Goal: Information Seeking & Learning: Understand process/instructions

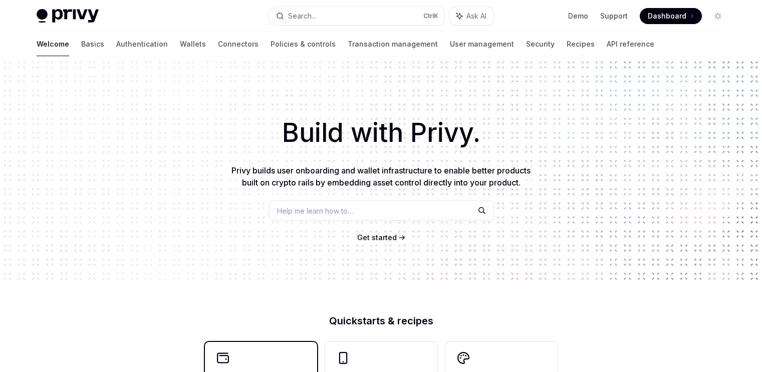
scroll to position [213, 0]
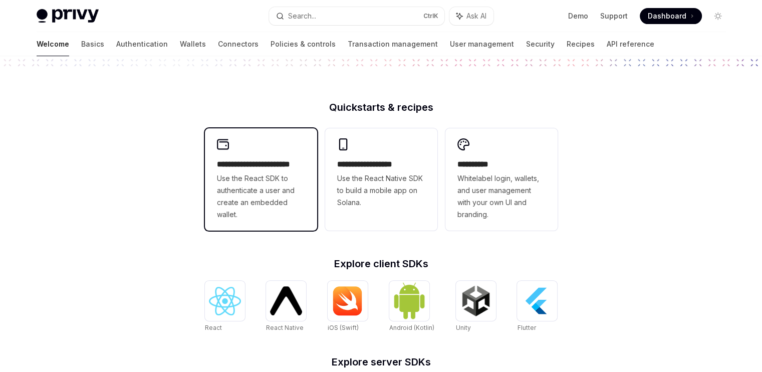
click at [240, 188] on span "Use the React SDK to authenticate a user and create an embedded wallet." at bounding box center [261, 196] width 88 height 48
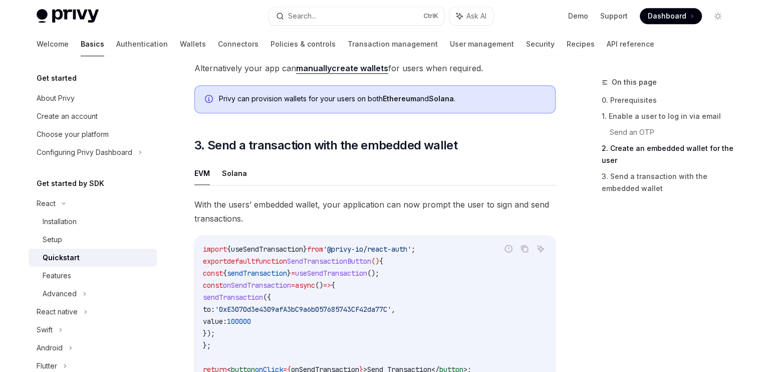
scroll to position [844, 0]
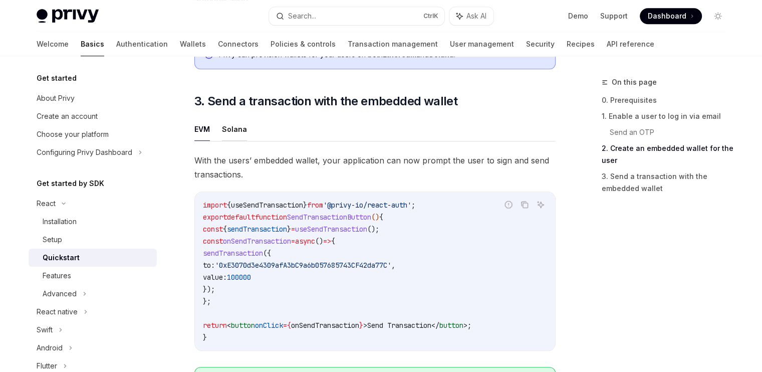
click at [224, 135] on button "Solana" at bounding box center [234, 129] width 25 height 24
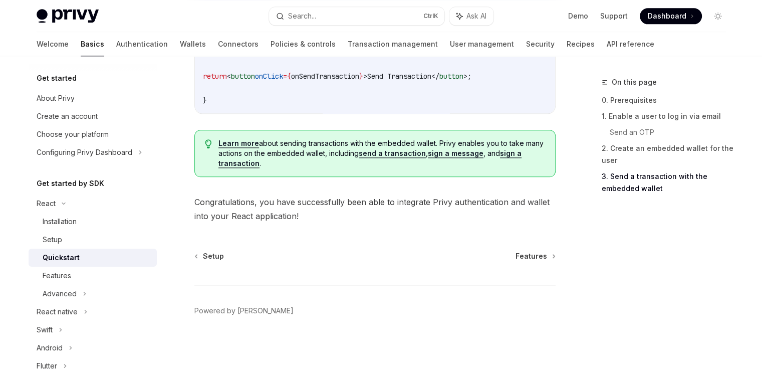
scroll to position [1255, 0]
click at [84, 156] on div "Configuring Privy Dashboard" at bounding box center [85, 152] width 96 height 12
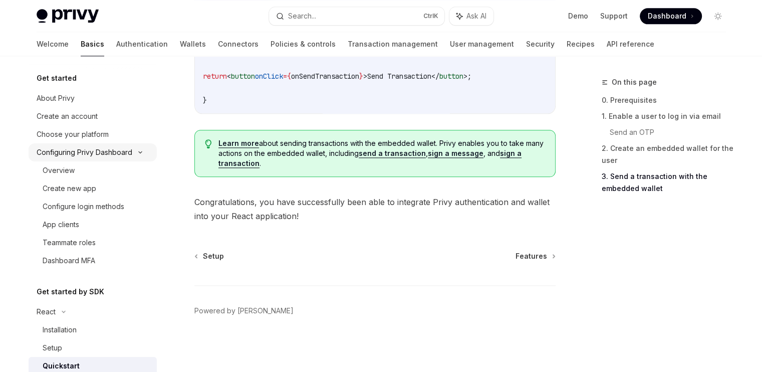
scroll to position [36, 0]
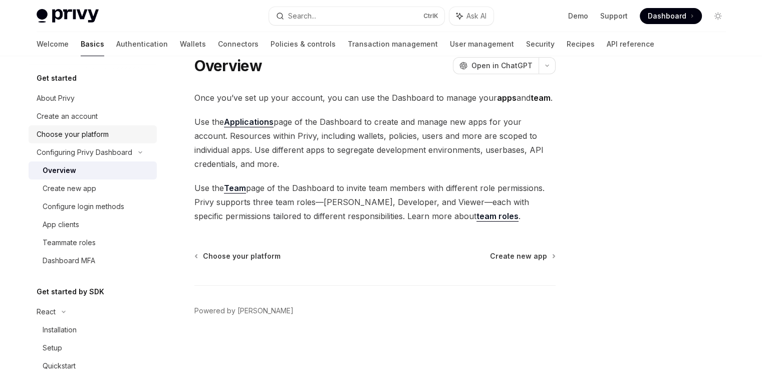
click at [96, 126] on link "Choose your platform" at bounding box center [93, 134] width 128 height 18
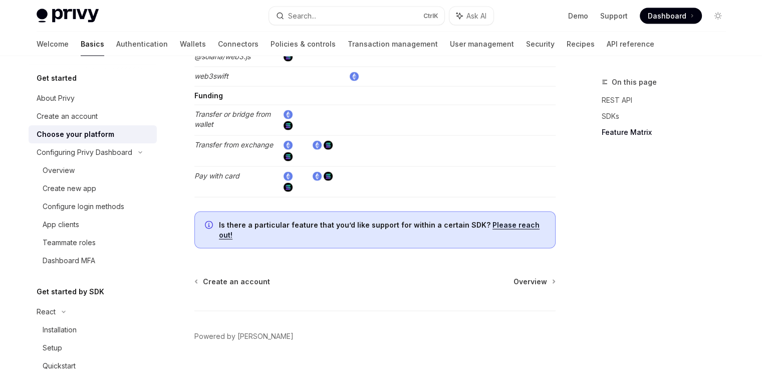
scroll to position [1929, 0]
click at [526, 275] on span "Overview" at bounding box center [531, 280] width 34 height 10
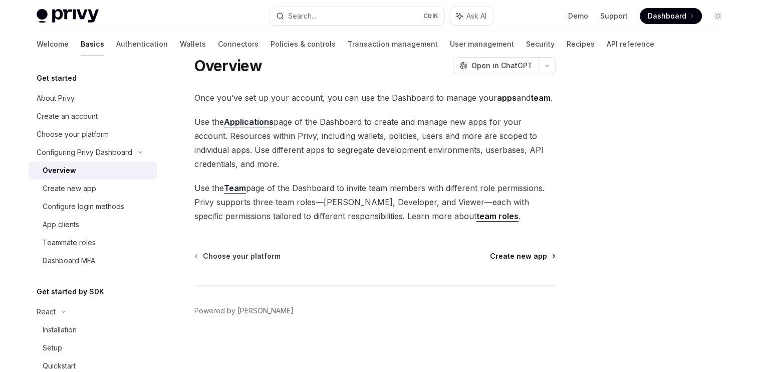
click at [528, 259] on span "Create new app" at bounding box center [518, 256] width 57 height 10
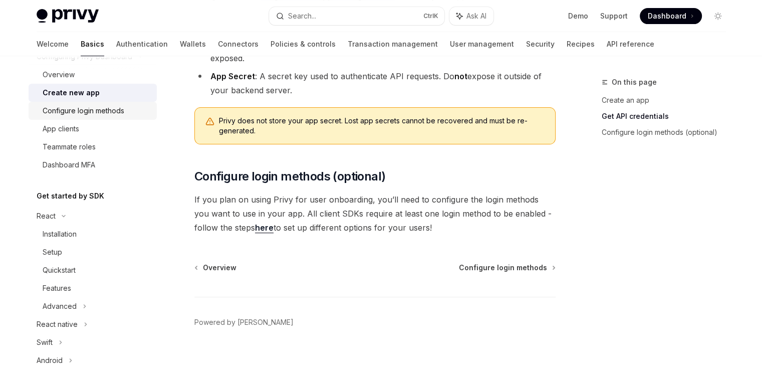
scroll to position [96, 0]
click at [47, 218] on div "React" at bounding box center [46, 215] width 19 height 12
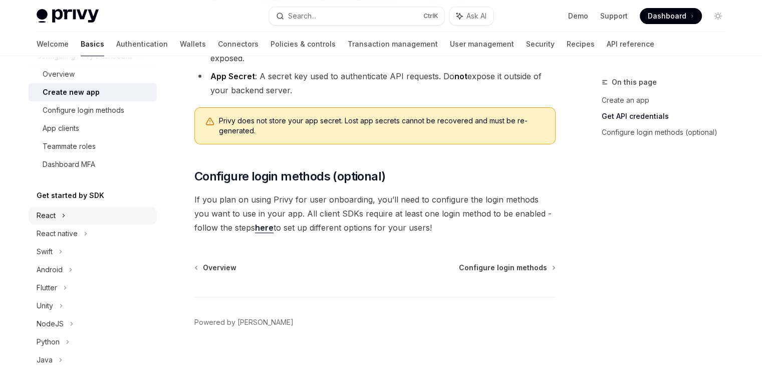
click at [47, 218] on div "React" at bounding box center [46, 215] width 19 height 12
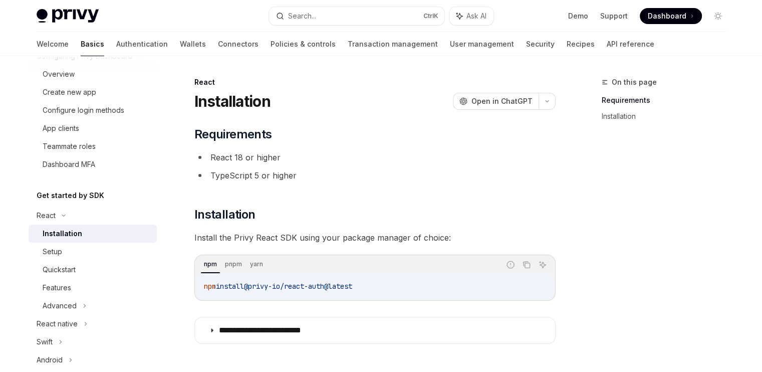
click at [54, 232] on div "Installation" at bounding box center [63, 234] width 40 height 12
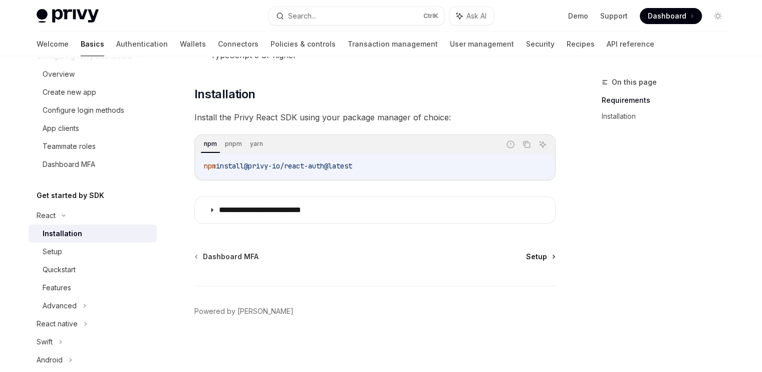
click at [535, 257] on span "Setup" at bounding box center [536, 257] width 21 height 10
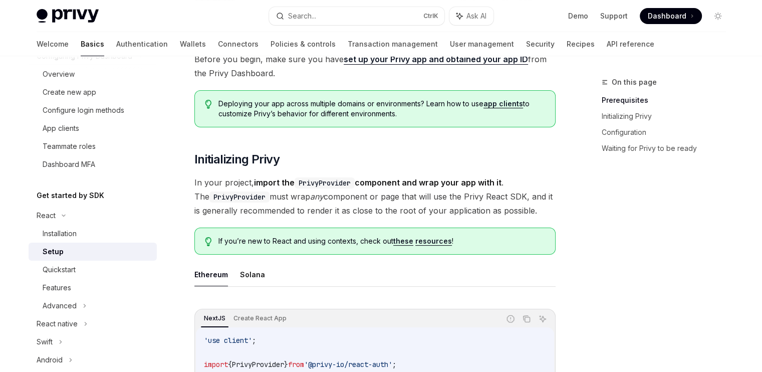
scroll to position [148, 0]
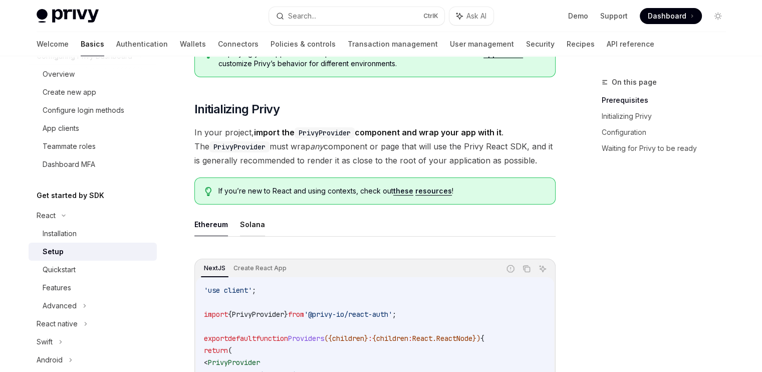
click at [248, 227] on button "Solana" at bounding box center [252, 224] width 25 height 24
type textarea "*"
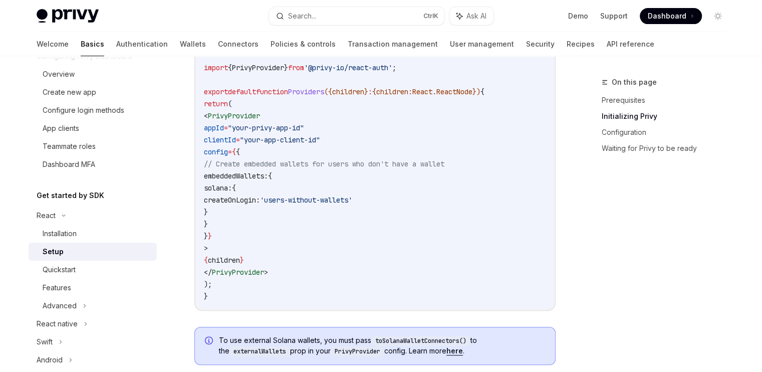
scroll to position [394, 0]
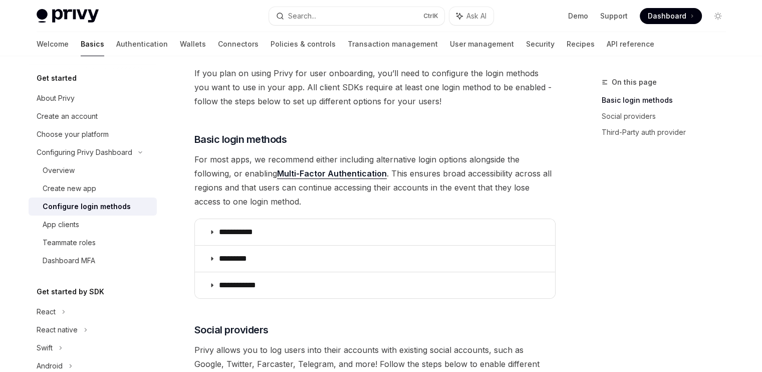
scroll to position [74, 0]
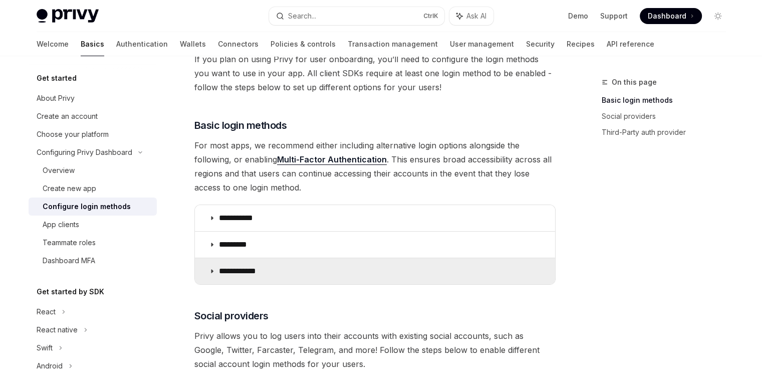
click at [216, 269] on summary "**********" at bounding box center [375, 271] width 360 height 26
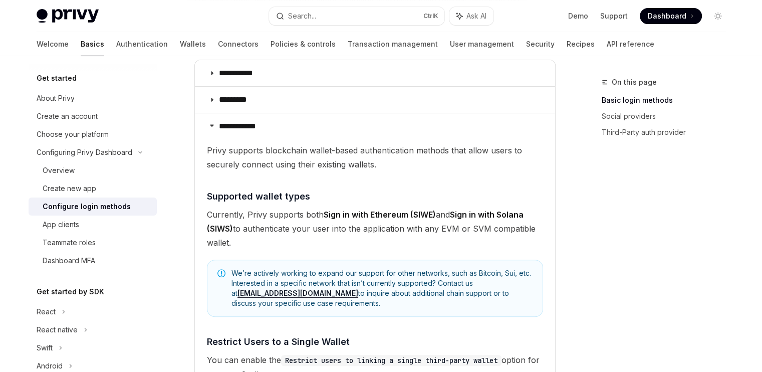
scroll to position [218, 0]
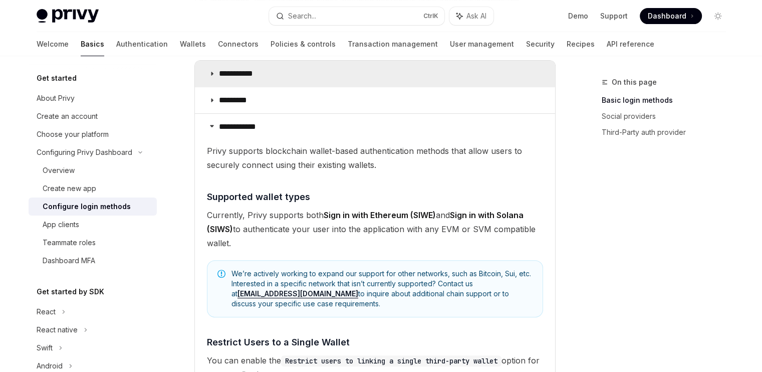
click at [223, 69] on p "**********" at bounding box center [240, 74] width 42 height 10
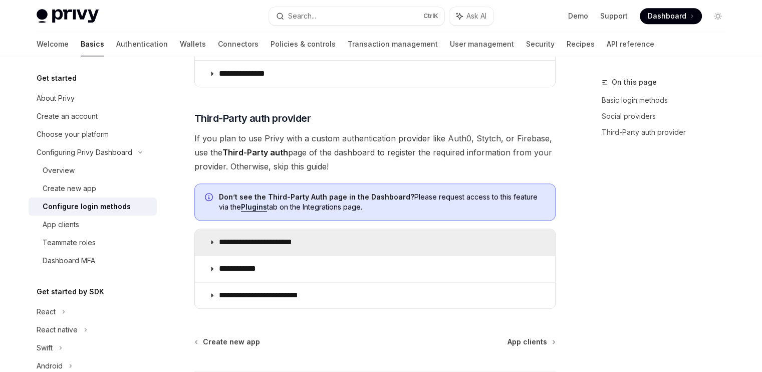
scroll to position [1160, 0]
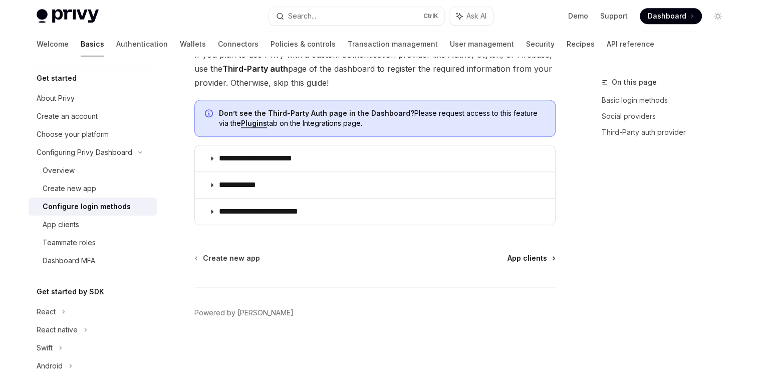
click at [521, 255] on span "App clients" at bounding box center [528, 258] width 40 height 10
type textarea "*"
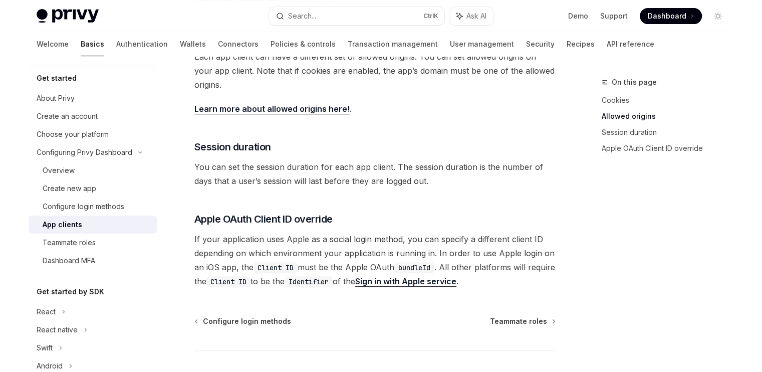
scroll to position [366, 0]
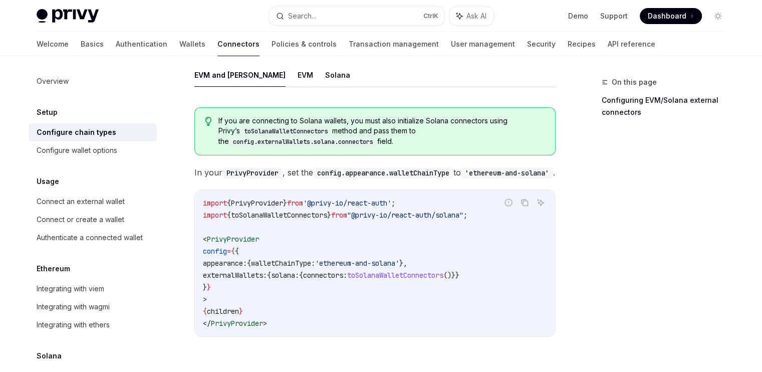
scroll to position [148, 0]
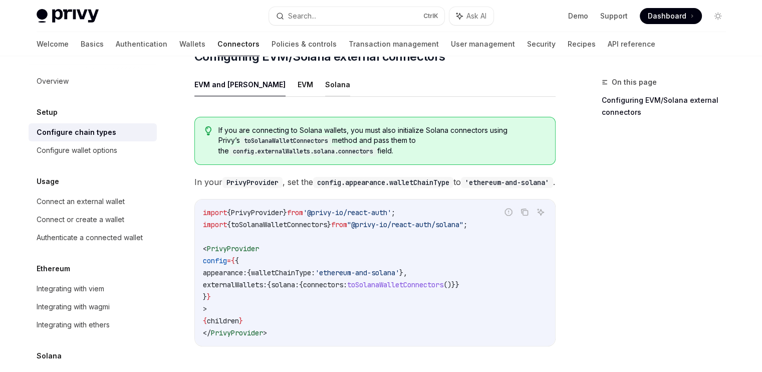
click at [325, 73] on button "Solana" at bounding box center [337, 85] width 25 height 24
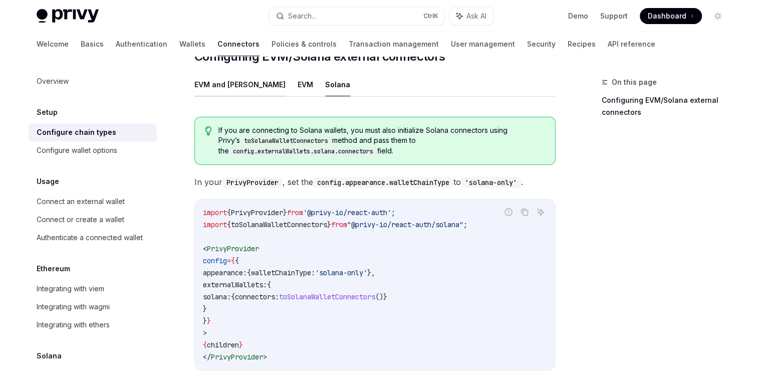
click at [228, 73] on button "EVM and Solana" at bounding box center [239, 85] width 91 height 24
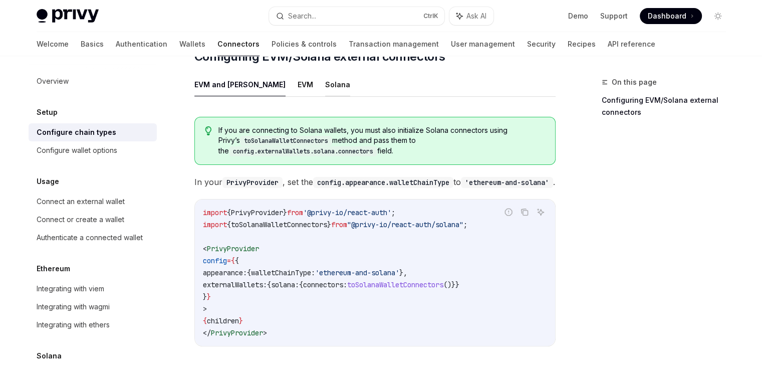
click at [325, 73] on button "Solana" at bounding box center [337, 85] width 25 height 24
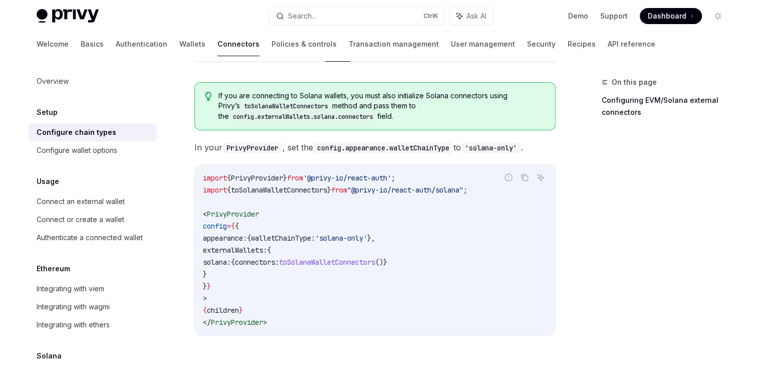
scroll to position [183, 0]
drag, startPoint x: 348, startPoint y: 217, endPoint x: 396, endPoint y: 219, distance: 48.2
click at [367, 233] on span "'solana-only'" at bounding box center [341, 237] width 52 height 9
copy span "solana-only"
click at [375, 257] on span "toSolanaWalletConnectors" at bounding box center [327, 261] width 96 height 9
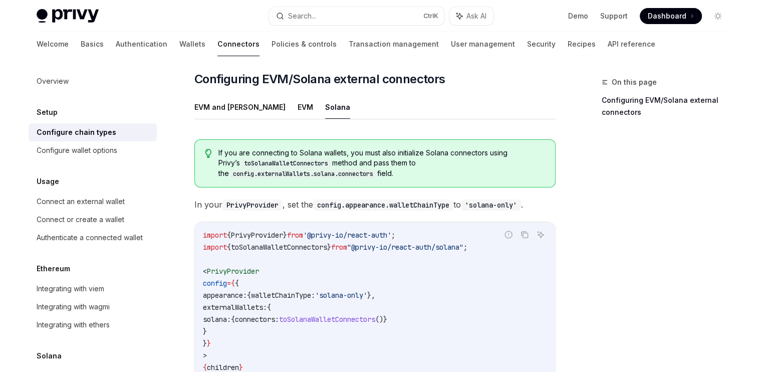
scroll to position [292, 0]
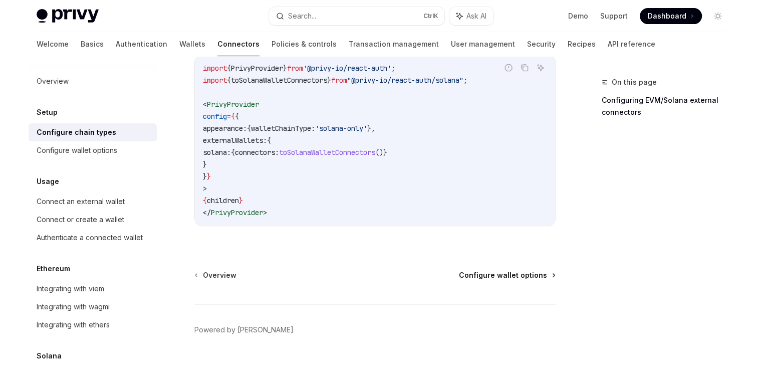
click at [489, 270] on span "Configure wallet options" at bounding box center [503, 275] width 88 height 10
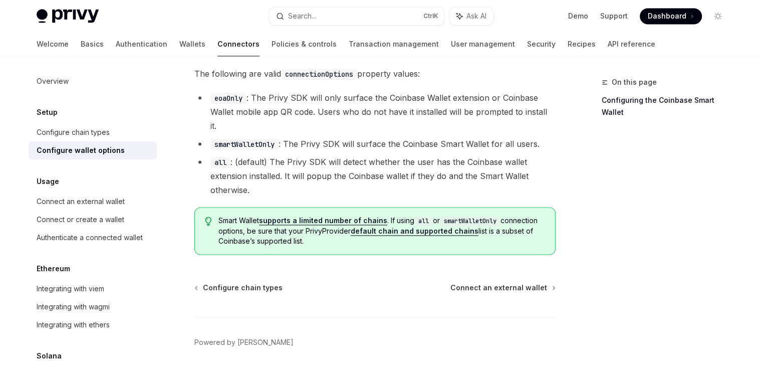
scroll to position [1507, 0]
click at [476, 284] on span "Connect an external wallet" at bounding box center [499, 289] width 97 height 10
type textarea "*"
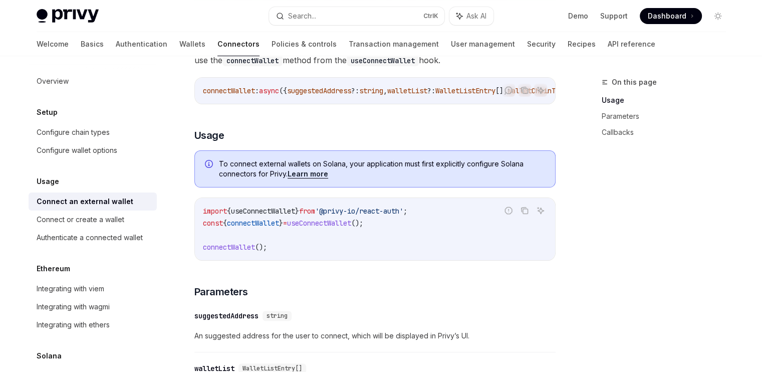
scroll to position [235, 0]
